Goal: Transaction & Acquisition: Register for event/course

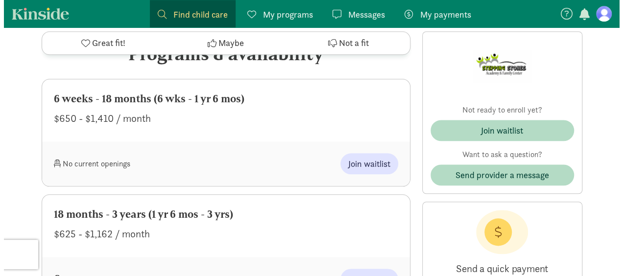
scroll to position [454, 0]
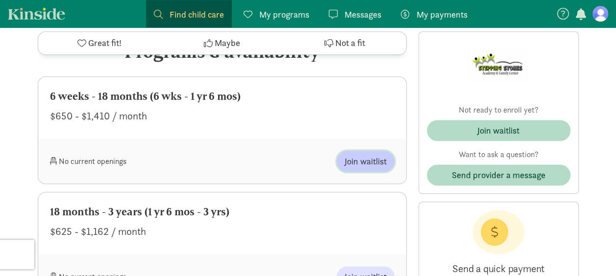
click at [357, 163] on span "Join waitlist" at bounding box center [365, 161] width 42 height 13
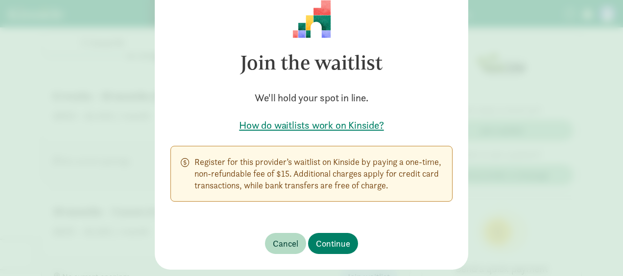
scroll to position [71, 0]
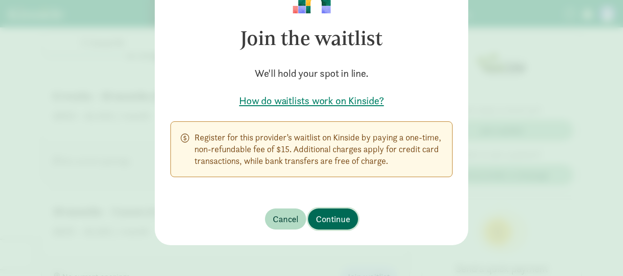
click at [348, 222] on button "Continue" at bounding box center [333, 219] width 50 height 21
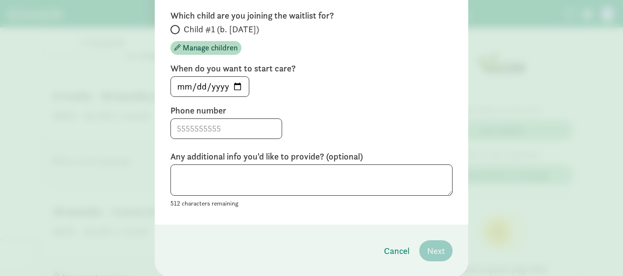
scroll to position [64, 0]
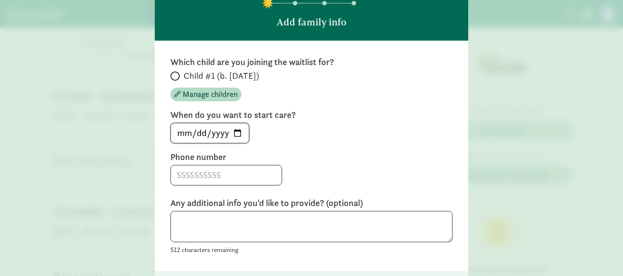
click at [211, 132] on input "2025-09-08" at bounding box center [210, 133] width 78 height 20
click at [235, 134] on input "2025-09-08" at bounding box center [210, 133] width 78 height 20
type input "2026-02-09"
click at [289, 112] on label "When do you want to start care?" at bounding box center [311, 115] width 282 height 12
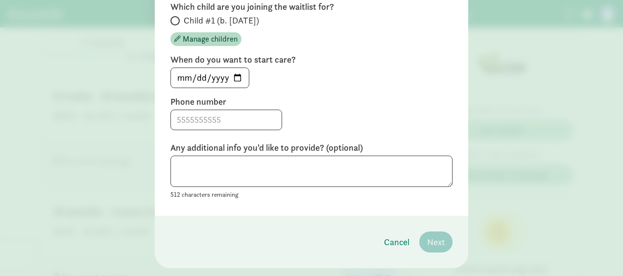
scroll to position [119, 0]
click at [249, 115] on input at bounding box center [226, 120] width 111 height 20
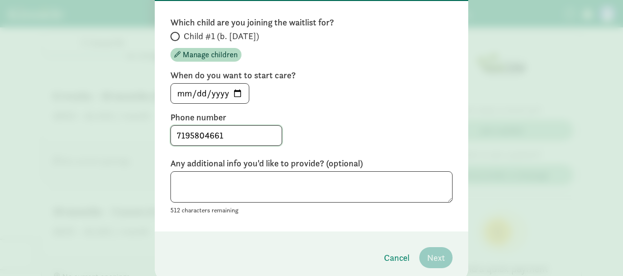
type input "7195804661"
click at [173, 36] on input "Child #1 (b. November 2025)" at bounding box center [173, 36] width 6 height 6
radio input "true"
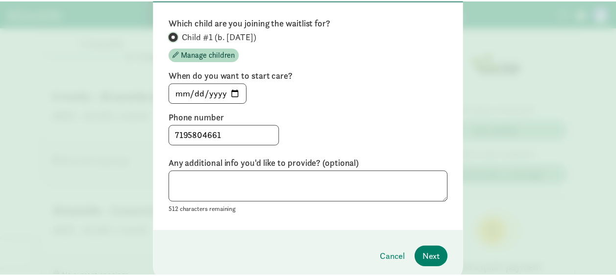
scroll to position [142, 0]
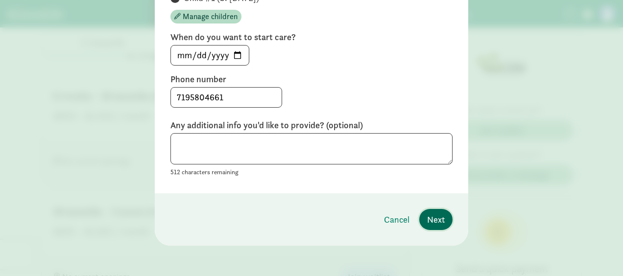
click at [429, 219] on span "Next" at bounding box center [436, 219] width 18 height 13
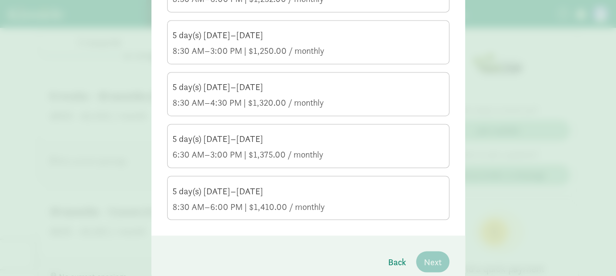
scroll to position [743, 0]
click at [253, 98] on div "8:30 AM–4:30 PM | $1,320.00 / monthly" at bounding box center [307, 104] width 271 height 12
click at [0, 0] on input "5 day(s) Monday–Friday 8:30 AM–4:30 PM | $1,320.00 / monthly" at bounding box center [0, 0] width 0 height 0
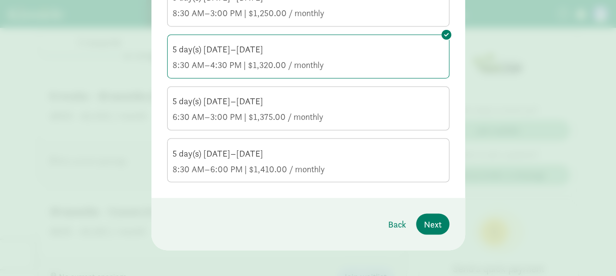
scroll to position [700, 0]
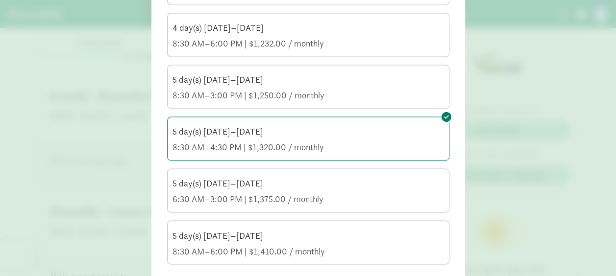
click at [269, 91] on div "8:30 AM–3:00 PM | $1,250.00 / monthly" at bounding box center [307, 96] width 271 height 12
click at [0, 0] on input "5 day(s) Monday–Friday 8:30 AM–3:00 PM | $1,250.00 / monthly" at bounding box center [0, 0] width 0 height 0
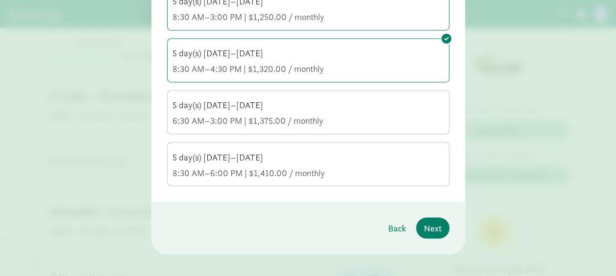
scroll to position [782, 0]
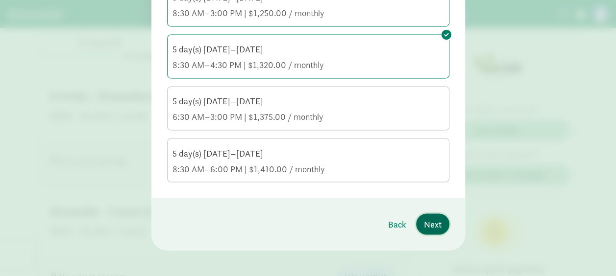
click at [433, 219] on span "Next" at bounding box center [433, 223] width 18 height 13
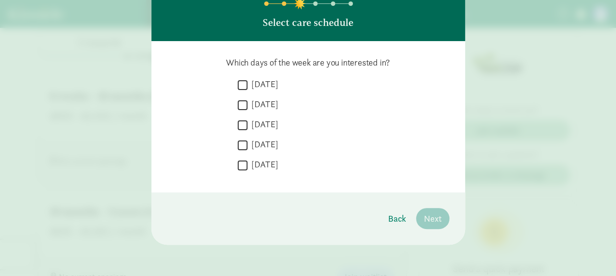
scroll to position [63, 0]
click at [240, 90] on input "Monday" at bounding box center [243, 84] width 10 height 13
checkbox input "true"
click at [239, 102] on input "Tuesday" at bounding box center [243, 104] width 10 height 13
checkbox input "true"
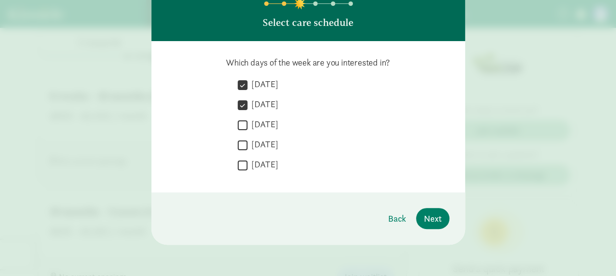
click at [240, 121] on input "Wednesday" at bounding box center [243, 125] width 10 height 13
checkbox input "true"
click at [239, 142] on input "Thursday" at bounding box center [243, 145] width 10 height 13
checkbox input "true"
click at [239, 160] on input "Friday" at bounding box center [243, 165] width 10 height 13
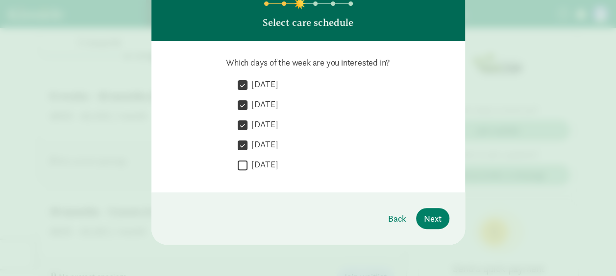
checkbox input "true"
click at [429, 215] on span "Next" at bounding box center [433, 218] width 18 height 13
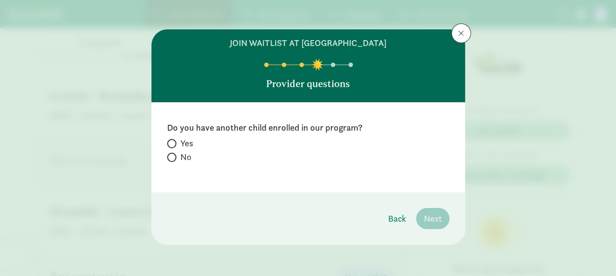
click at [181, 160] on span "No" at bounding box center [185, 157] width 11 height 12
click at [173, 160] on input "No" at bounding box center [170, 157] width 6 height 6
radio input "true"
click at [437, 220] on span "Next" at bounding box center [433, 218] width 18 height 13
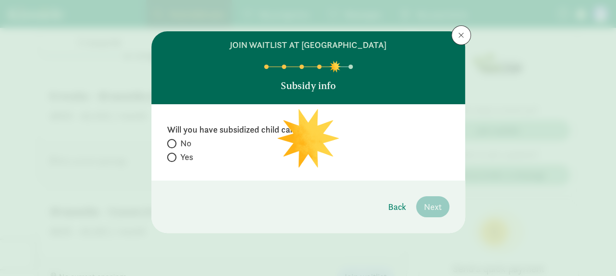
scroll to position [0, 0]
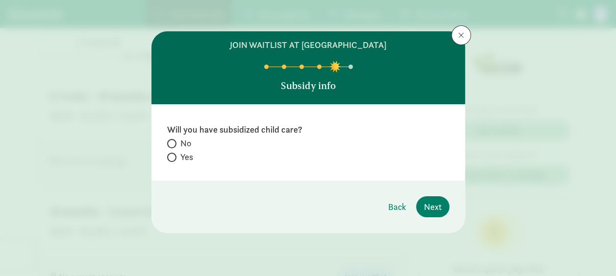
click at [179, 145] on label "No" at bounding box center [308, 144] width 282 height 12
click at [173, 145] on input "No" at bounding box center [170, 144] width 6 height 6
radio input "true"
click at [439, 204] on span "Next" at bounding box center [433, 206] width 18 height 13
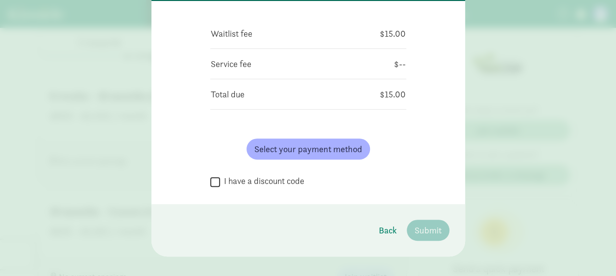
scroll to position [104, 0]
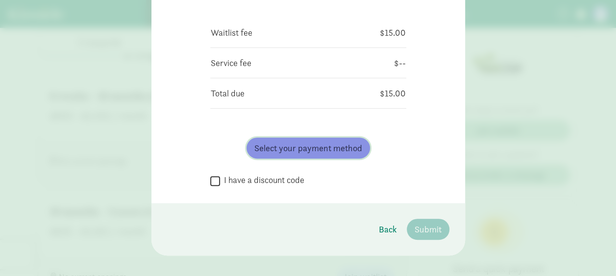
click at [314, 147] on span "Select your payment method" at bounding box center [308, 148] width 108 height 13
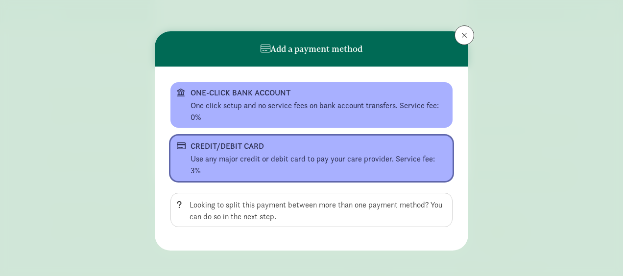
click at [314, 147] on div "CREDIT/DEBIT CARD" at bounding box center [311, 147] width 240 height 12
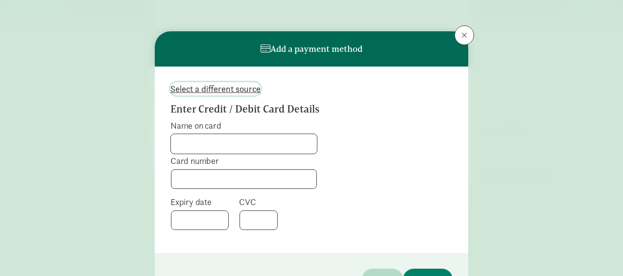
click at [201, 89] on span "Select a different source" at bounding box center [215, 88] width 90 height 13
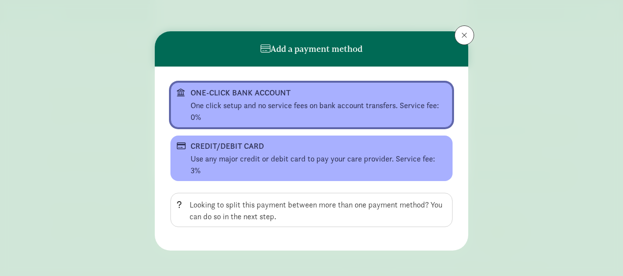
click at [242, 91] on div "ONE-CLICK BANK ACCOUNT" at bounding box center [311, 93] width 240 height 12
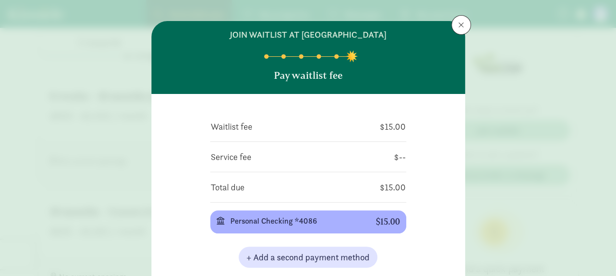
scroll to position [121, 0]
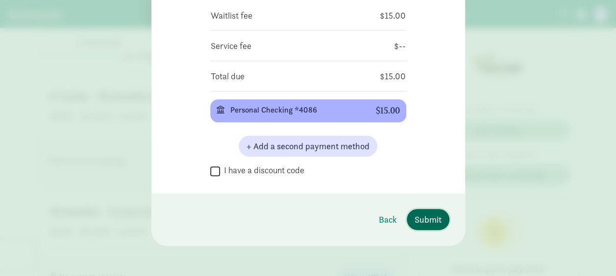
click at [422, 223] on span "Submit" at bounding box center [427, 219] width 27 height 13
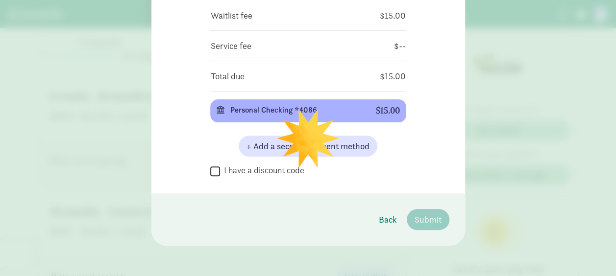
scroll to position [0, 0]
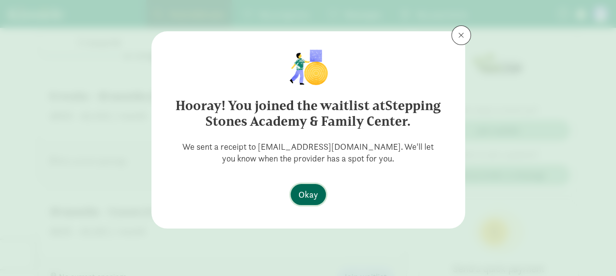
click at [311, 197] on span "Okay" at bounding box center [308, 194] width 20 height 13
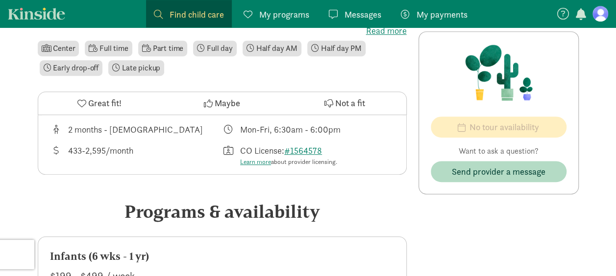
scroll to position [283, 0]
